Goal: Navigation & Orientation: Understand site structure

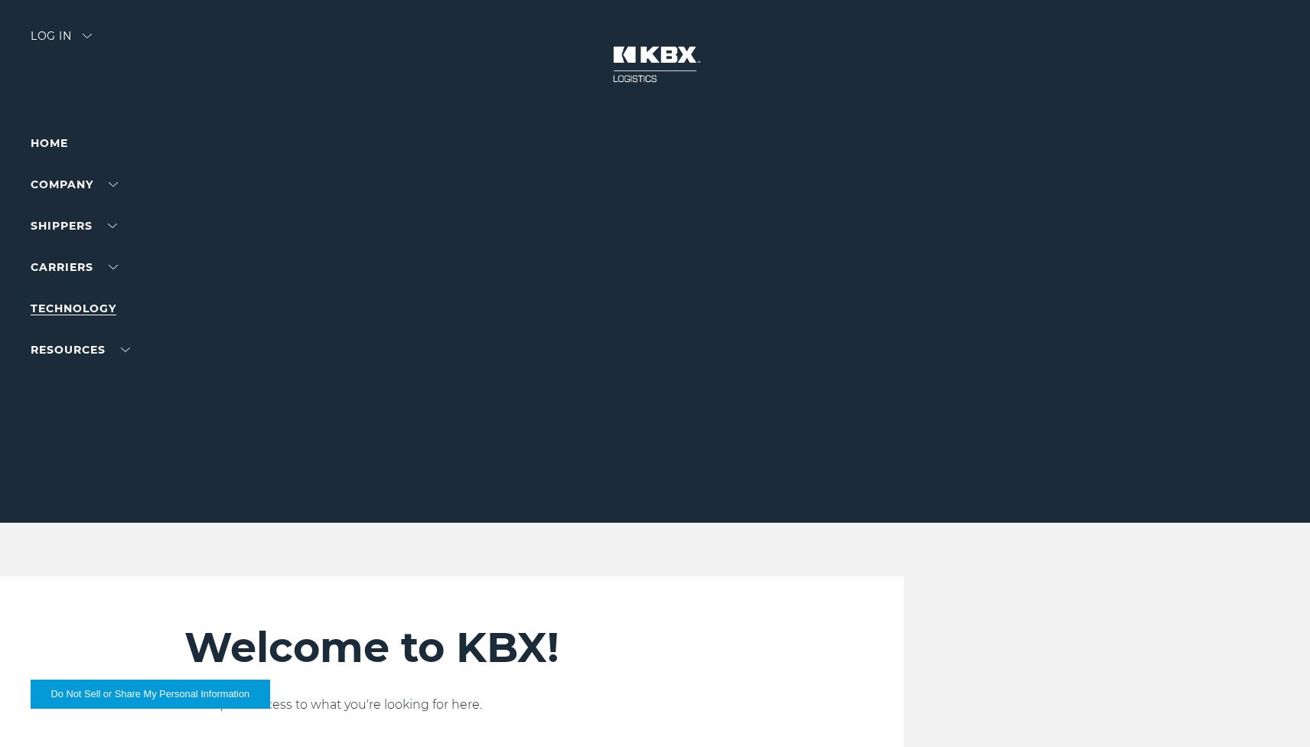
click at [96, 311] on link "Technology" at bounding box center [74, 308] width 86 height 14
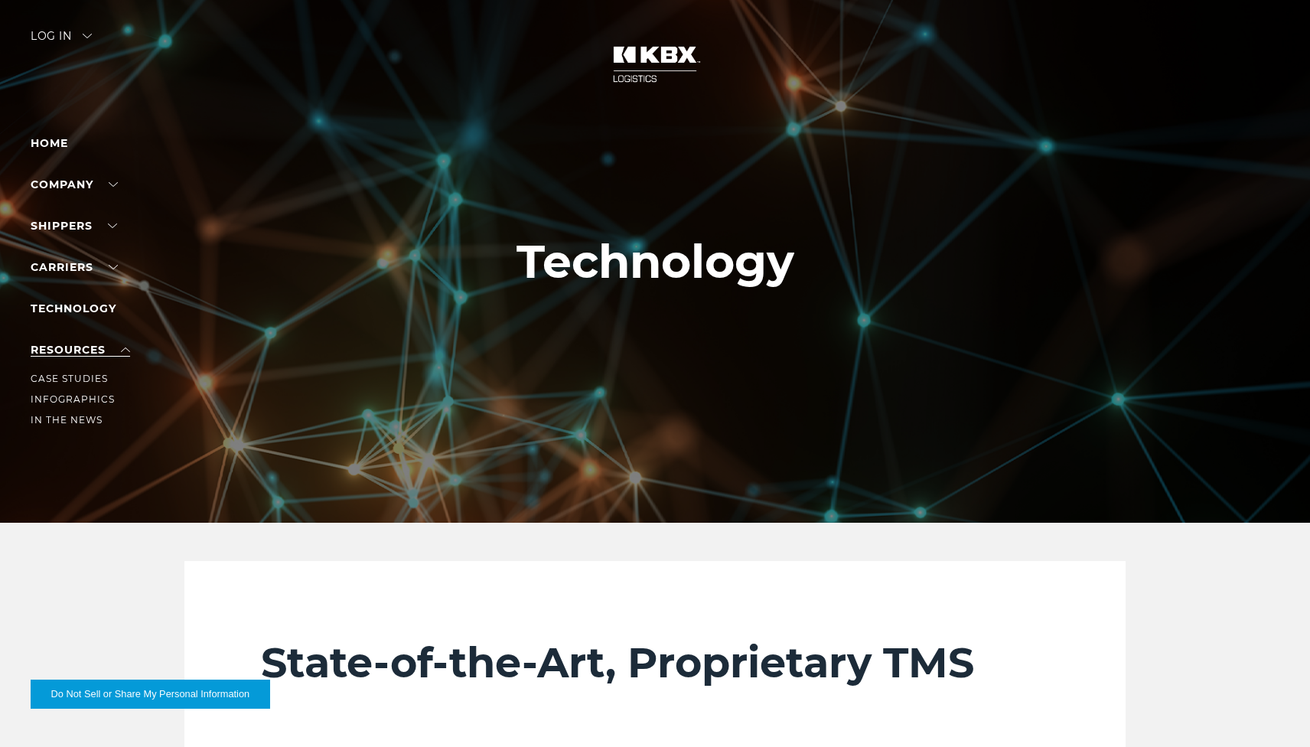
click at [73, 352] on link "RESOURCES" at bounding box center [80, 350] width 99 height 14
click at [70, 266] on link "Carriers" at bounding box center [74, 267] width 87 height 14
click at [68, 226] on link "SHIPPERS" at bounding box center [74, 226] width 86 height 14
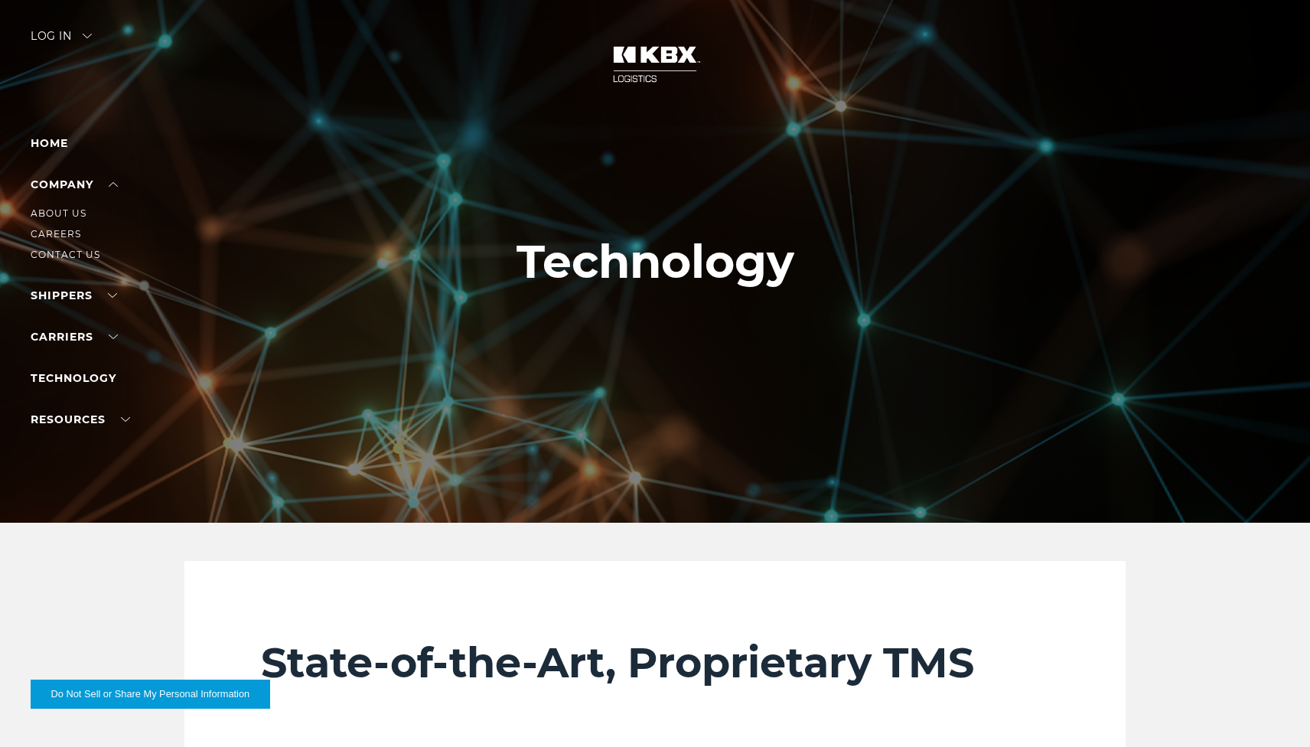
click at [63, 175] on li "Company About Us Careers Contact Us" at bounding box center [97, 219] width 133 height 88
